Goal: Check status

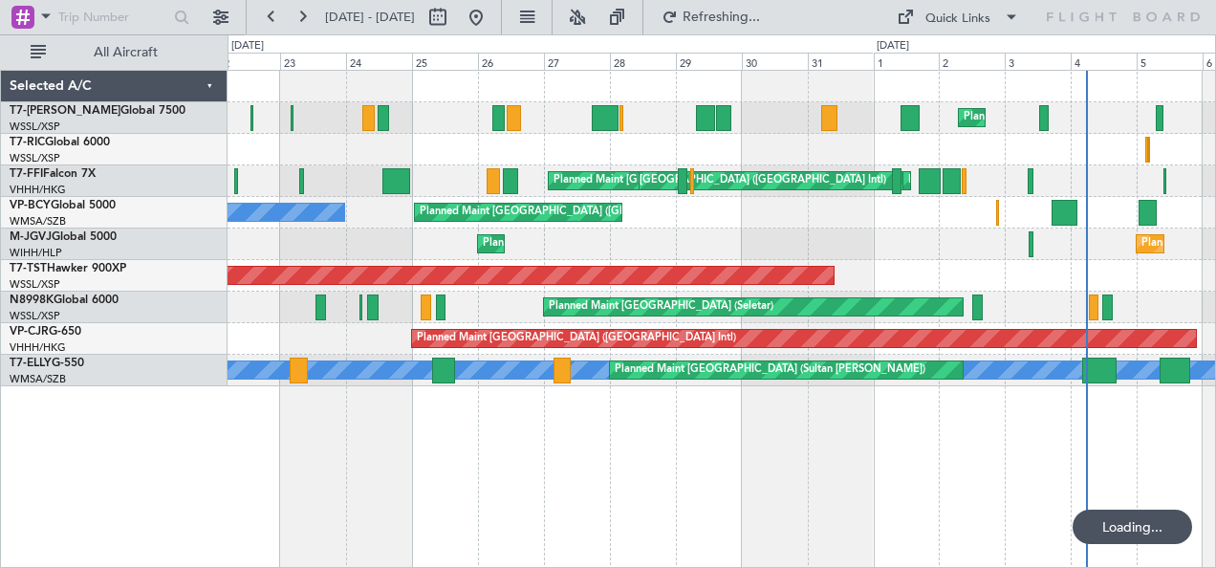
click at [838, 436] on div "Planned Maint Dubai (Al Maktoum Intl) MEL [GEOGRAPHIC_DATA] ([GEOGRAPHIC_DATA])…" at bounding box center [721, 319] width 989 height 499
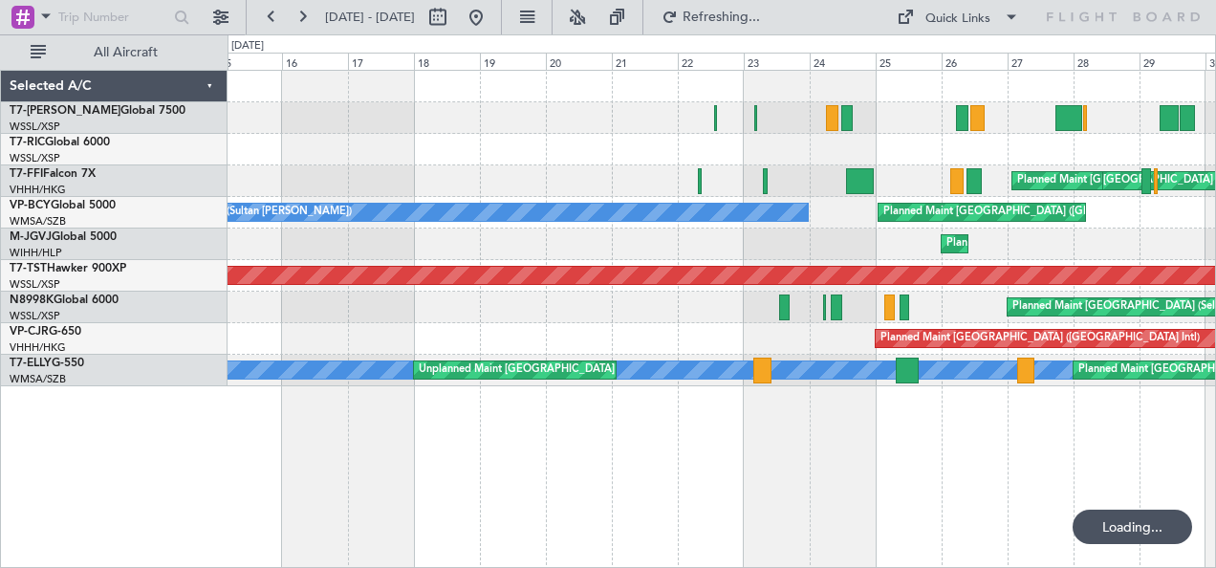
click at [770, 432] on div "Planned Maint Dubai (Al Maktoum Intl) MEL [GEOGRAPHIC_DATA] ([GEOGRAPHIC_DATA])…" at bounding box center [721, 319] width 989 height 499
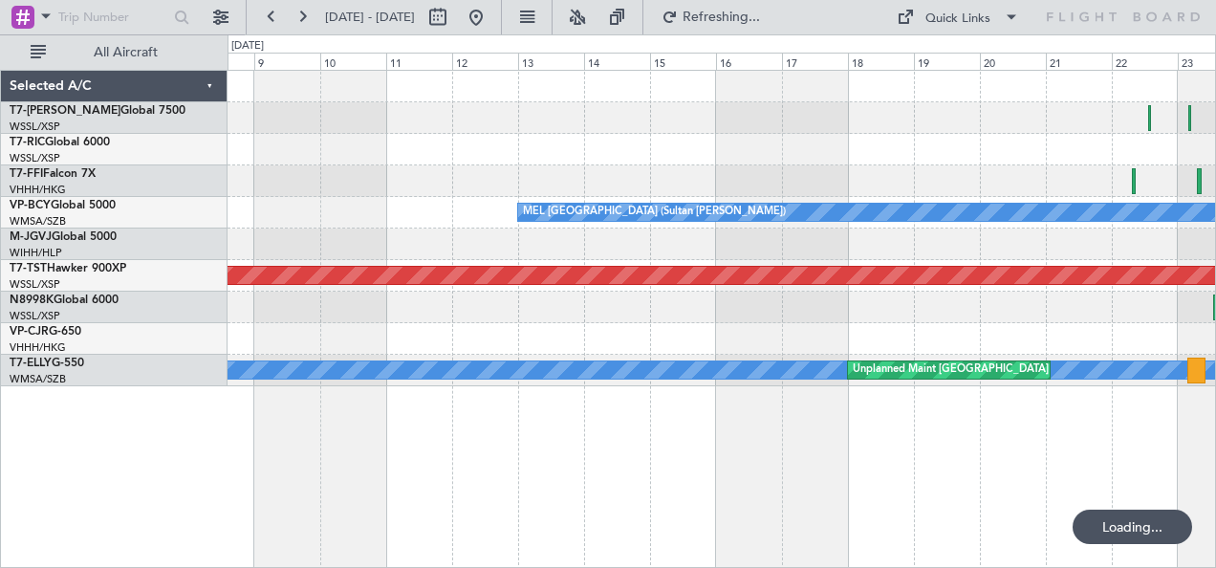
click at [802, 421] on div "Planned Maint [GEOGRAPHIC_DATA] ([GEOGRAPHIC_DATA] Intl) [PERSON_NAME] (Sultan …" at bounding box center [721, 319] width 989 height 499
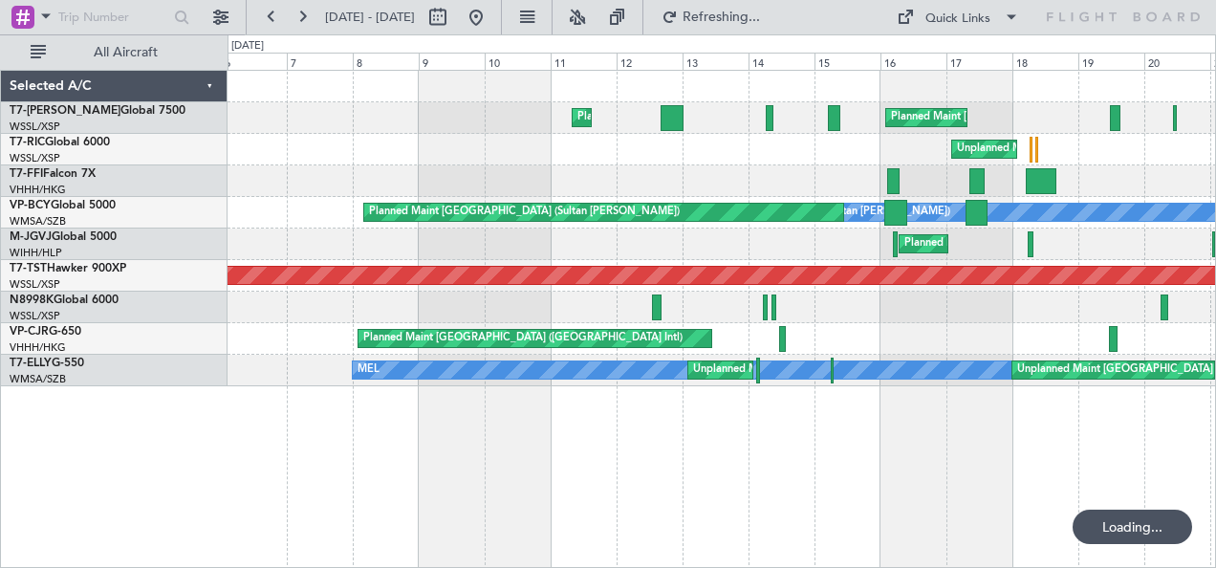
click at [598, 463] on div "Planned Maint [GEOGRAPHIC_DATA] (Seletar) Planned Maint [GEOGRAPHIC_DATA] ([GEO…" at bounding box center [721, 319] width 989 height 499
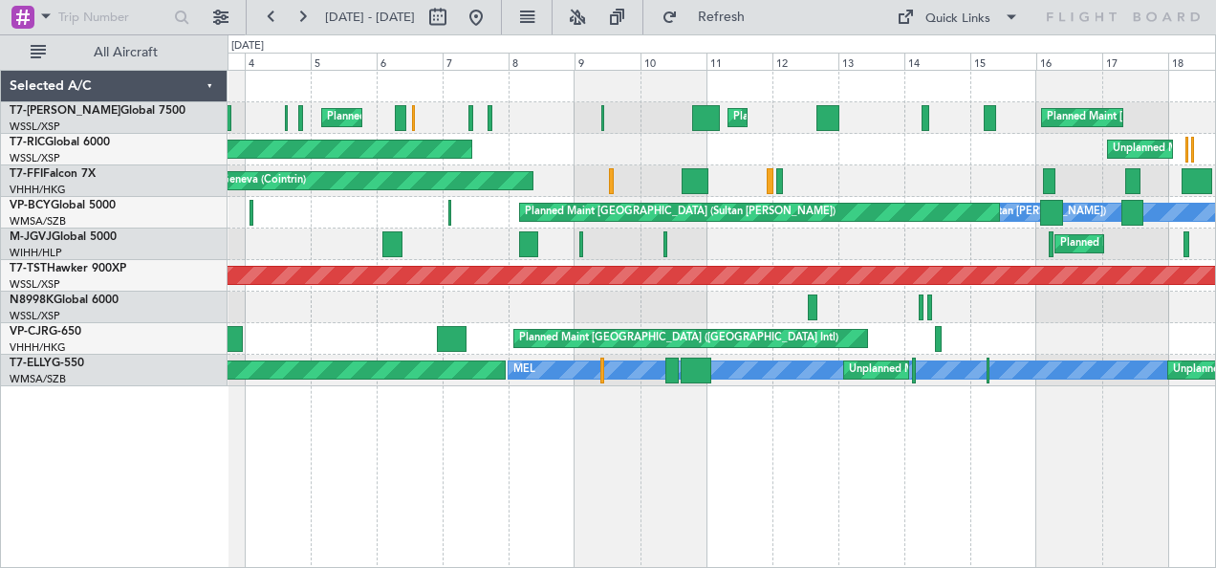
click at [573, 454] on div "Planned Maint [GEOGRAPHIC_DATA] (Seletar) Planned Maint [GEOGRAPHIC_DATA] ([GEO…" at bounding box center [721, 319] width 989 height 499
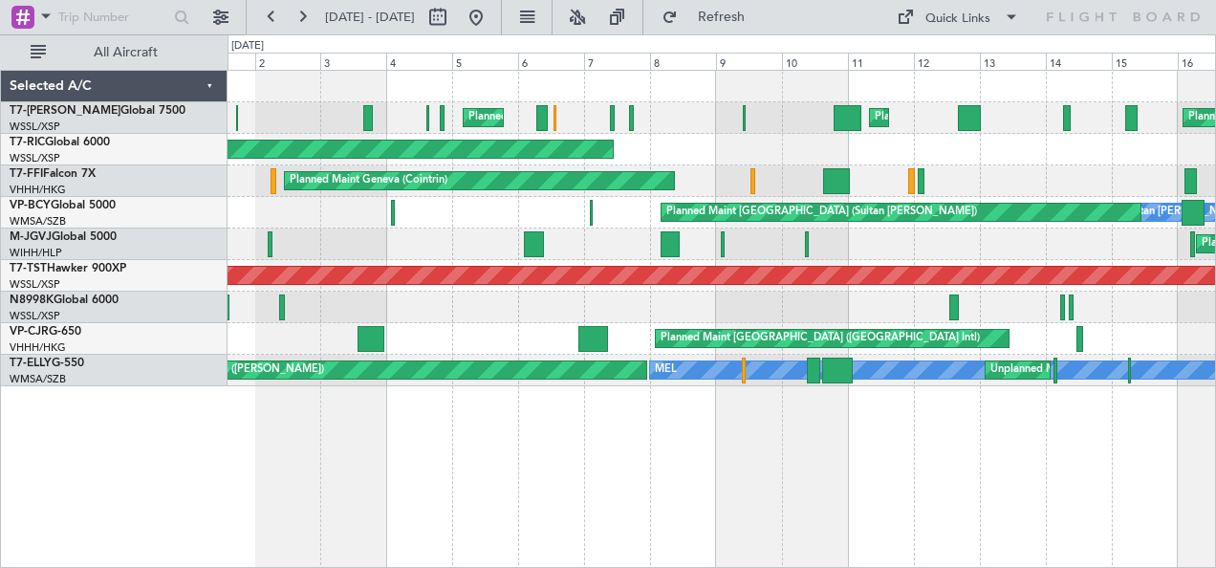
click at [621, 443] on div "Planned Maint [GEOGRAPHIC_DATA] (Seletar) Planned Maint [GEOGRAPHIC_DATA] ([GEO…" at bounding box center [721, 319] width 989 height 499
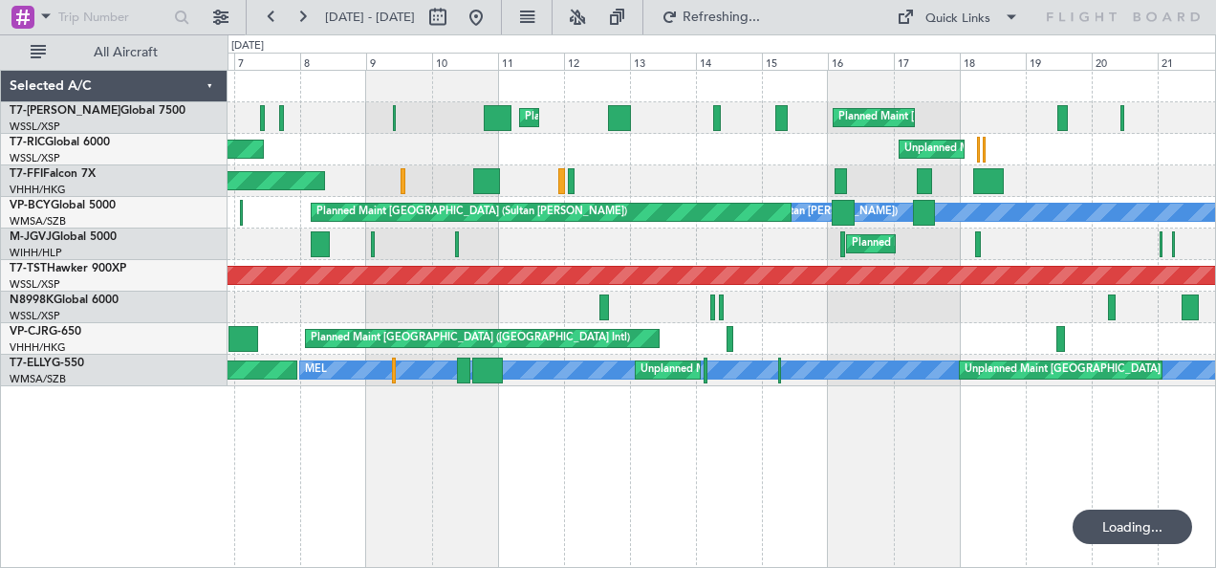
click at [336, 438] on div "Planned Maint [GEOGRAPHIC_DATA] (Seletar) Planned Maint [GEOGRAPHIC_DATA] ([GEO…" at bounding box center [721, 319] width 989 height 499
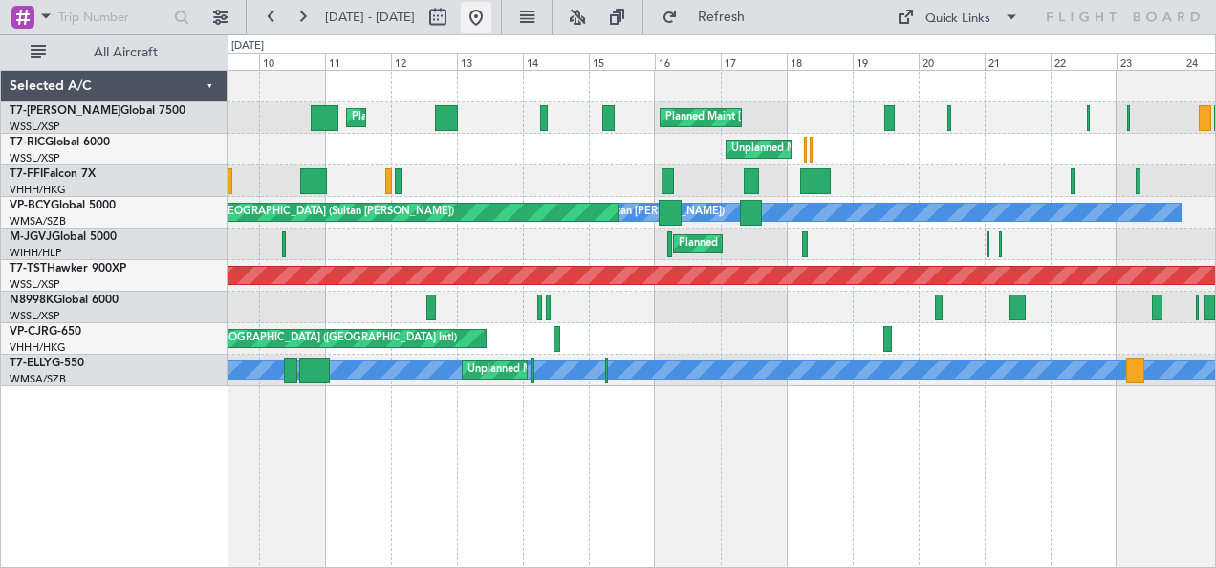
click at [491, 11] on button at bounding box center [476, 17] width 31 height 31
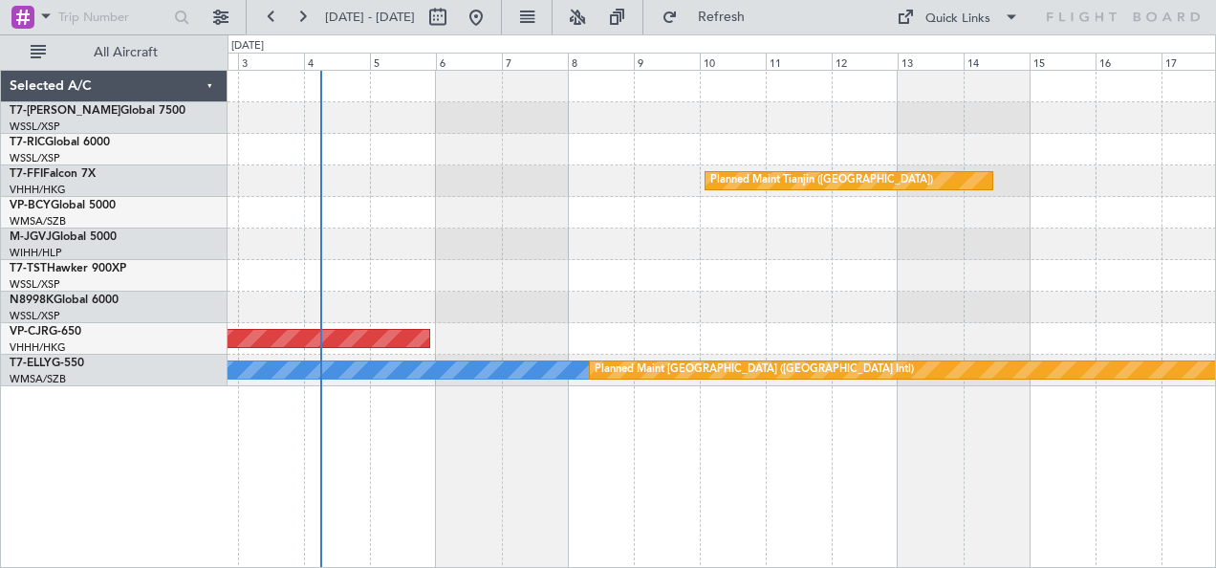
click at [502, 440] on div "Planned Maint Tianjin ([GEOGRAPHIC_DATA]) Planned Maint [GEOGRAPHIC_DATA] ([GEO…" at bounding box center [721, 319] width 989 height 499
